Goal: Task Accomplishment & Management: Manage account settings

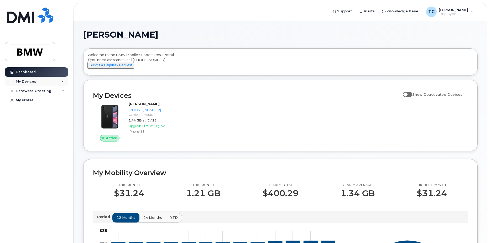
click at [42, 79] on div "My Devices" at bounding box center [37, 81] width 64 height 9
click at [40, 92] on link "Add Device" at bounding box center [41, 91] width 54 height 10
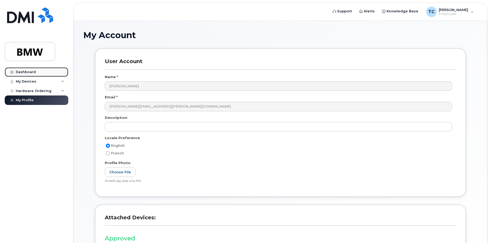
click at [33, 71] on div "Dashboard" at bounding box center [26, 72] width 20 height 4
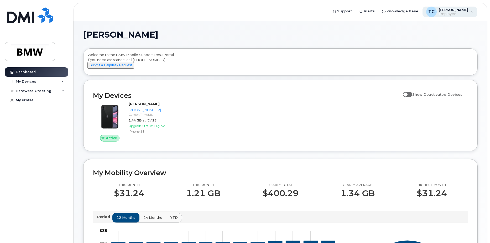
click at [472, 13] on div "TC Travis Carlton Employee" at bounding box center [450, 12] width 55 height 11
click at [54, 100] on link "My Profile" at bounding box center [37, 99] width 64 height 9
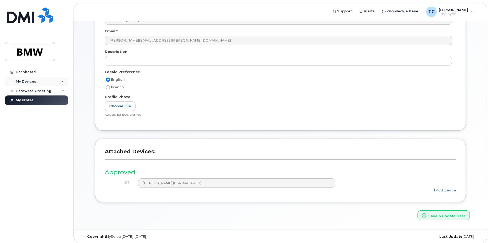
scroll to position [43, 0]
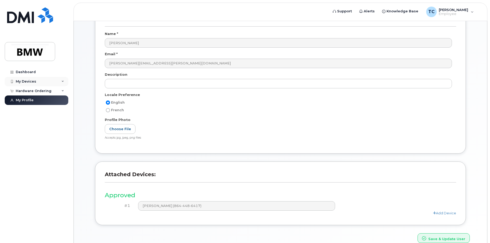
click at [54, 81] on div "My Devices" at bounding box center [37, 81] width 64 height 9
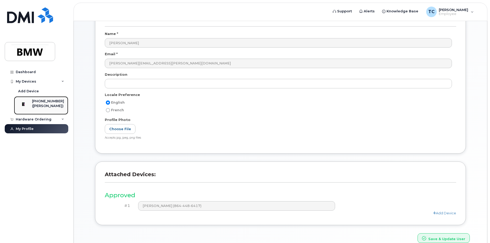
click at [53, 104] on div "([PERSON_NAME])" at bounding box center [48, 106] width 32 height 5
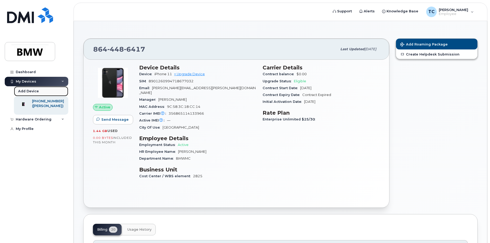
click at [38, 92] on link "Add Device" at bounding box center [41, 91] width 54 height 10
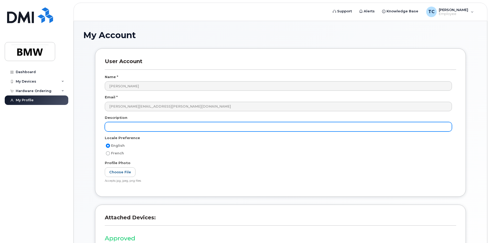
click at [148, 126] on input "text" at bounding box center [278, 126] width 347 height 9
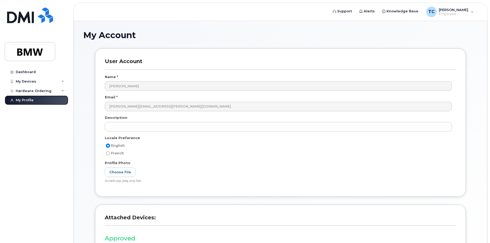
click at [54, 102] on link "My Profile" at bounding box center [37, 99] width 64 height 9
click at [35, 74] on link "Dashboard" at bounding box center [37, 71] width 64 height 9
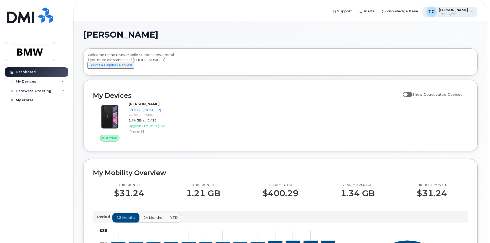
click at [472, 13] on div "TC Travis Carlton Employee" at bounding box center [450, 12] width 55 height 11
click at [473, 12] on div "TC Travis Carlton Employee" at bounding box center [450, 12] width 55 height 11
click at [58, 81] on div "My Devices" at bounding box center [37, 81] width 64 height 9
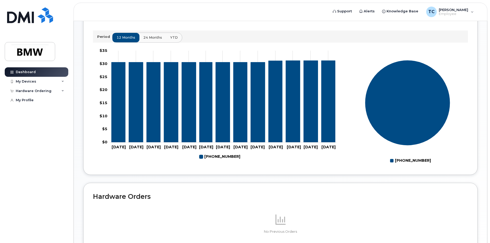
scroll to position [180, 0]
